Goal: Task Accomplishment & Management: Manage account settings

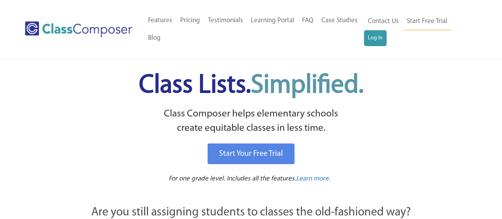
scroll to position [14, 0]
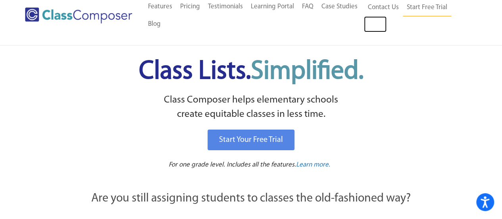
click at [375, 26] on link "Log In" at bounding box center [375, 24] width 23 height 16
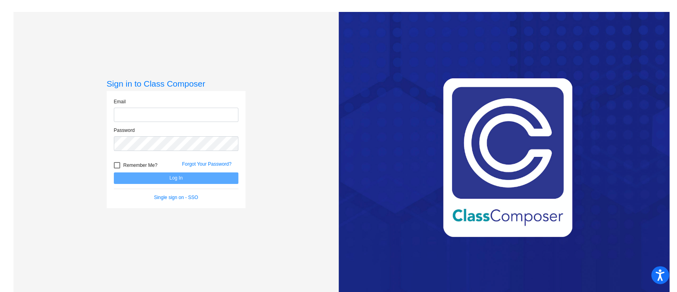
click at [185, 111] on input "email" at bounding box center [176, 115] width 125 height 15
type input "[PERSON_NAME][EMAIL_ADDRESS][PERSON_NAME][DOMAIN_NAME]"
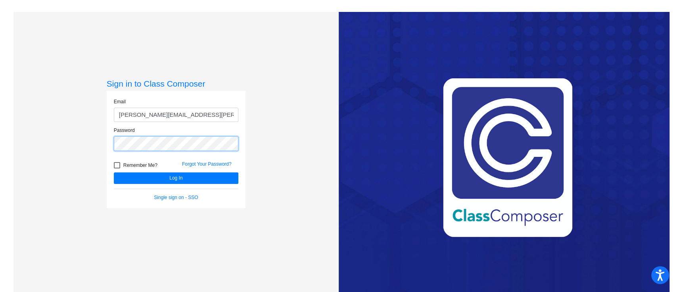
click at [114, 172] on button "Log In" at bounding box center [176, 178] width 125 height 12
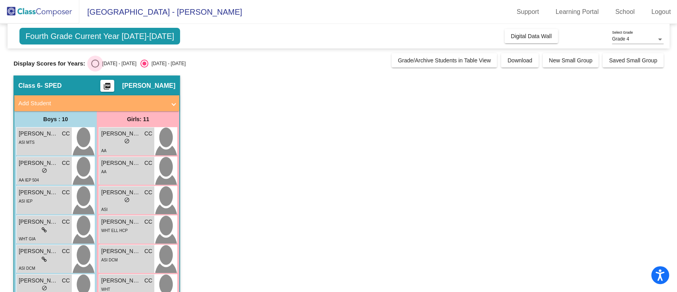
click at [94, 62] on div "Select an option" at bounding box center [95, 64] width 8 height 8
click at [95, 67] on input "[DATE] - [DATE]" at bounding box center [95, 67] width 0 height 0
radio input "true"
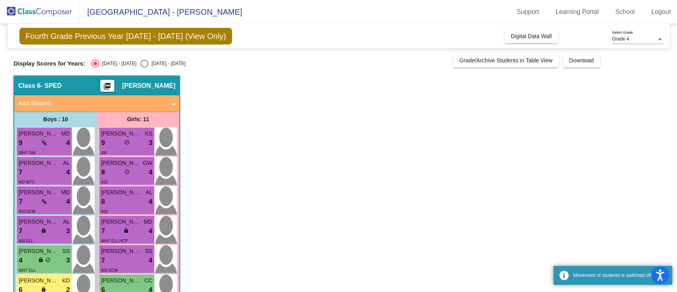
click at [527, 38] on span "Digital Data Wall" at bounding box center [531, 36] width 41 height 6
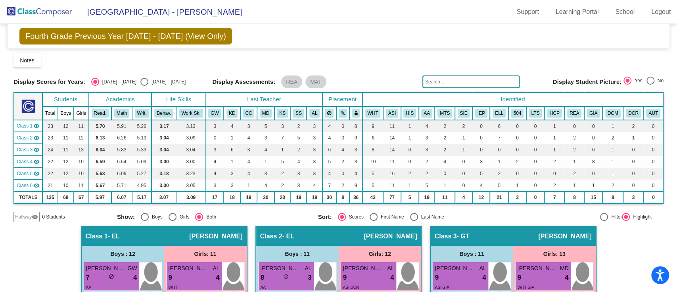
click at [671, 56] on mat-sidenav-content "Grade 4 Select Grade Fourth Grade Previous Year [DATE] - [DATE] (View Only) Add…" at bounding box center [338, 158] width 677 height 268
drag, startPoint x: 672, startPoint y: 80, endPoint x: 677, endPoint y: 106, distance: 26.2
click at [677, 106] on mat-sidenav-content "Grade 4 Select Grade Fourth Grade Previous Year 2024 - 2025 (View Only) Add, Mo…" at bounding box center [338, 158] width 677 height 268
click at [471, 39] on div "Fourth Grade Previous Year 2024 - 2025 (View Only) Add, Move, or Retain Student…" at bounding box center [339, 36] width 662 height 25
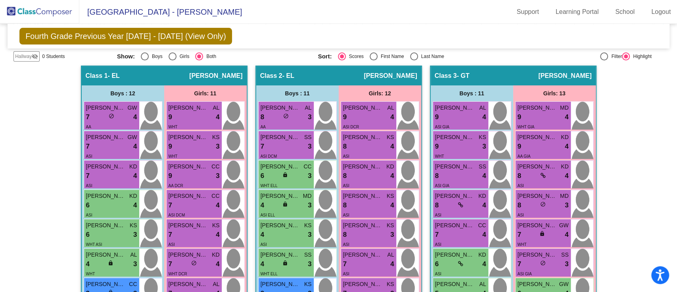
scroll to position [126, 0]
